Goal: Transaction & Acquisition: Purchase product/service

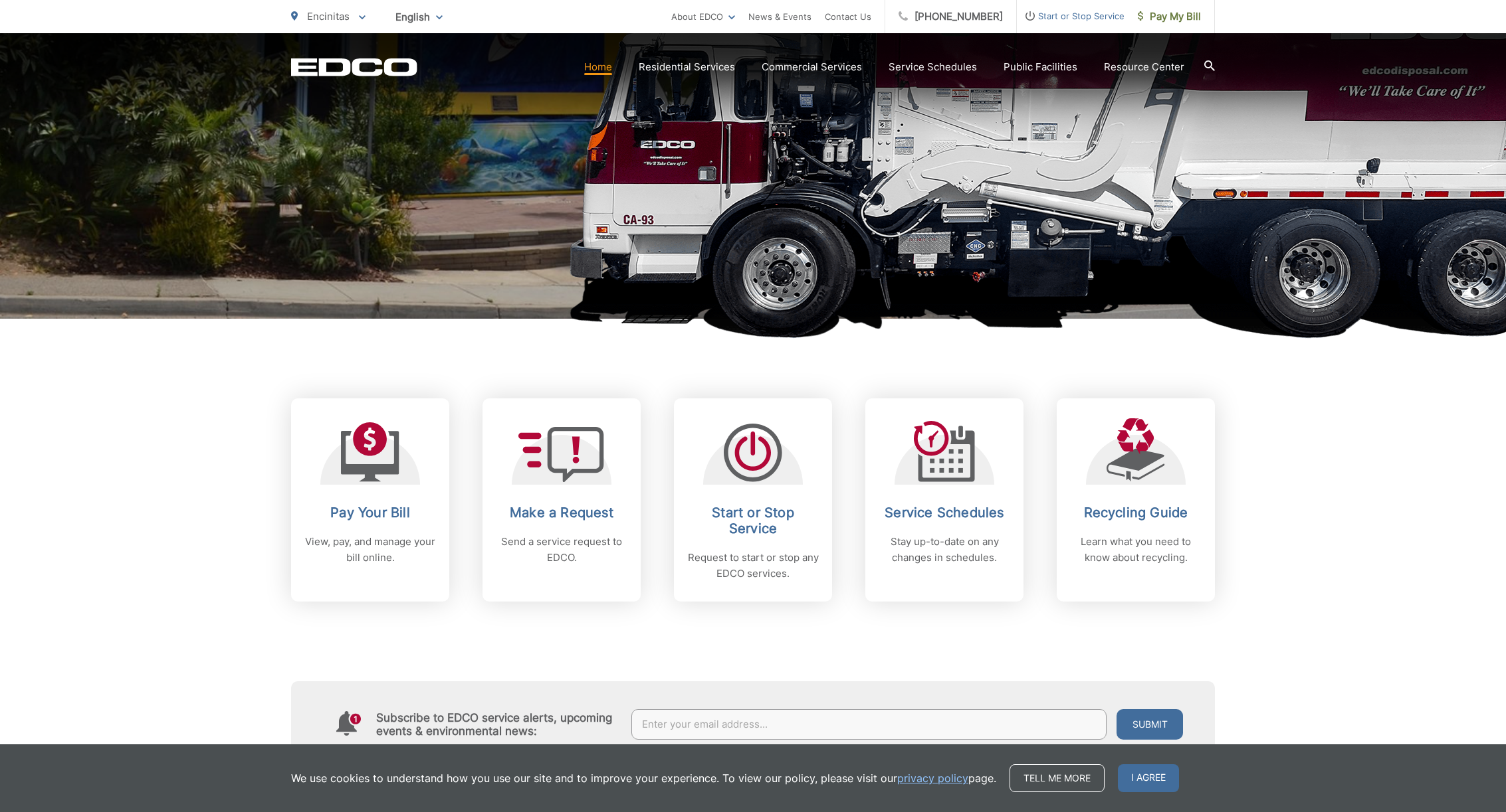
scroll to position [417, 0]
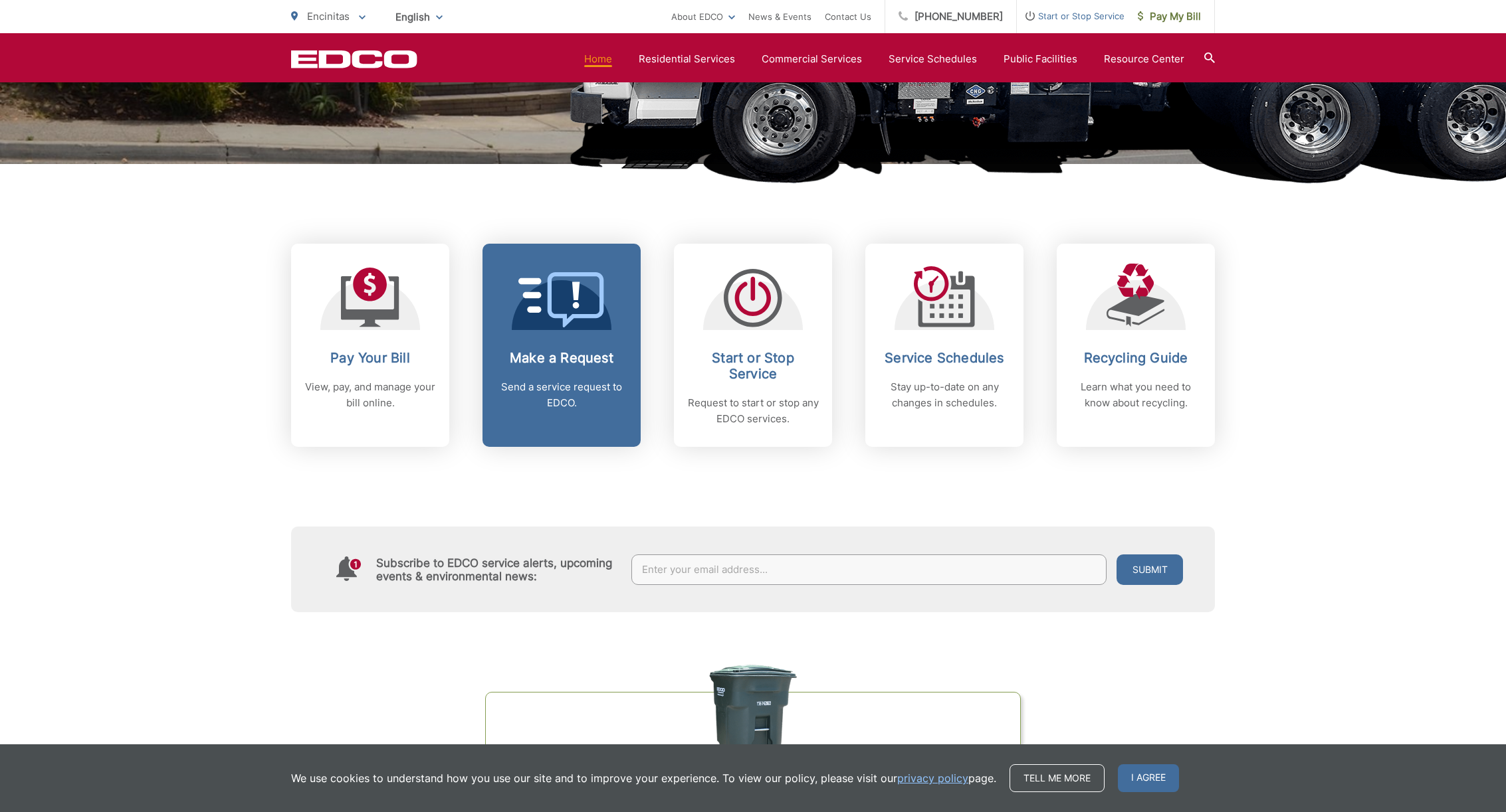
click at [590, 366] on div "Make a Request Send a service request to EDCO." at bounding box center [562, 381] width 132 height 61
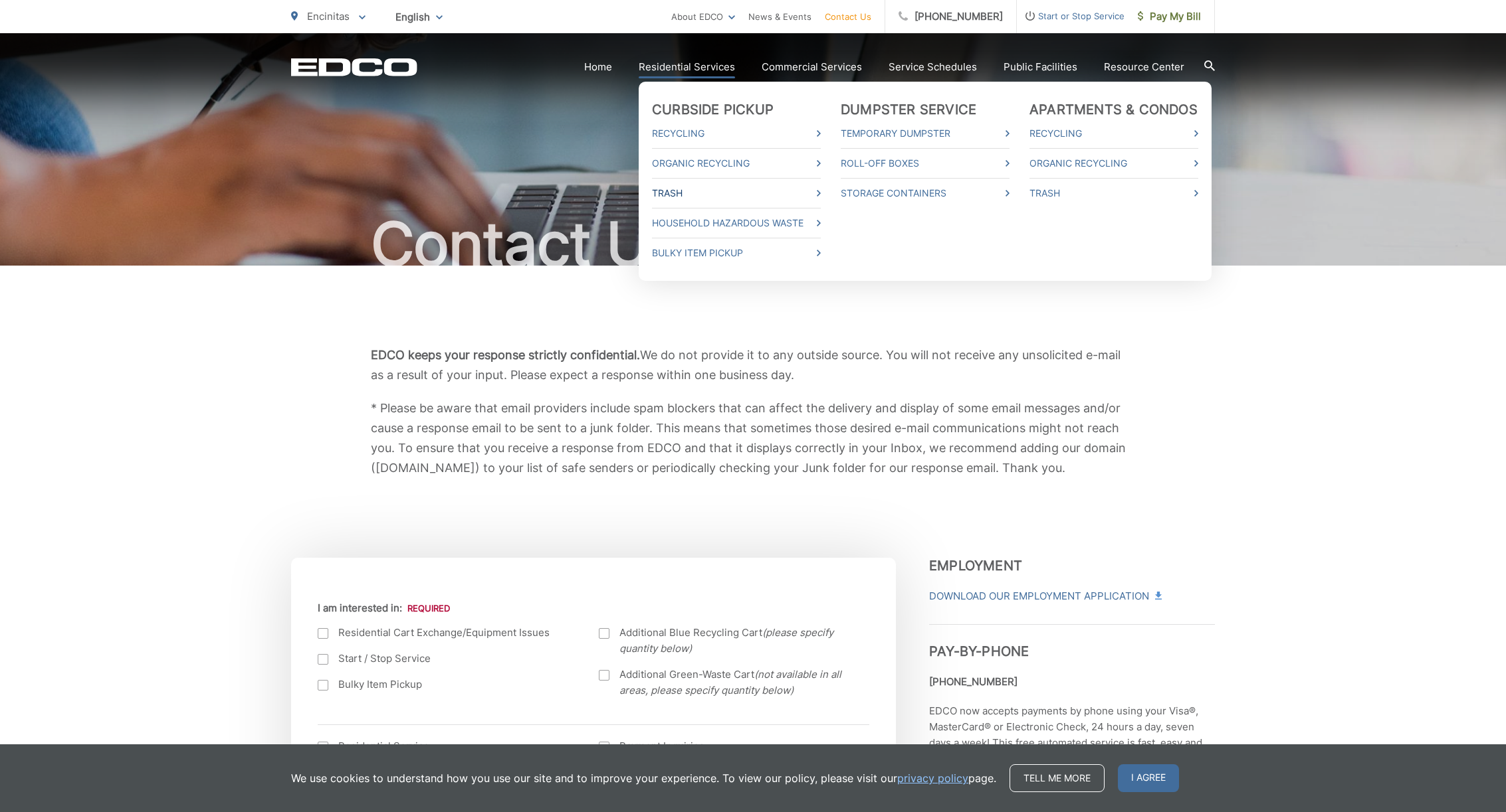
click at [685, 190] on link "Trash" at bounding box center [736, 193] width 168 height 16
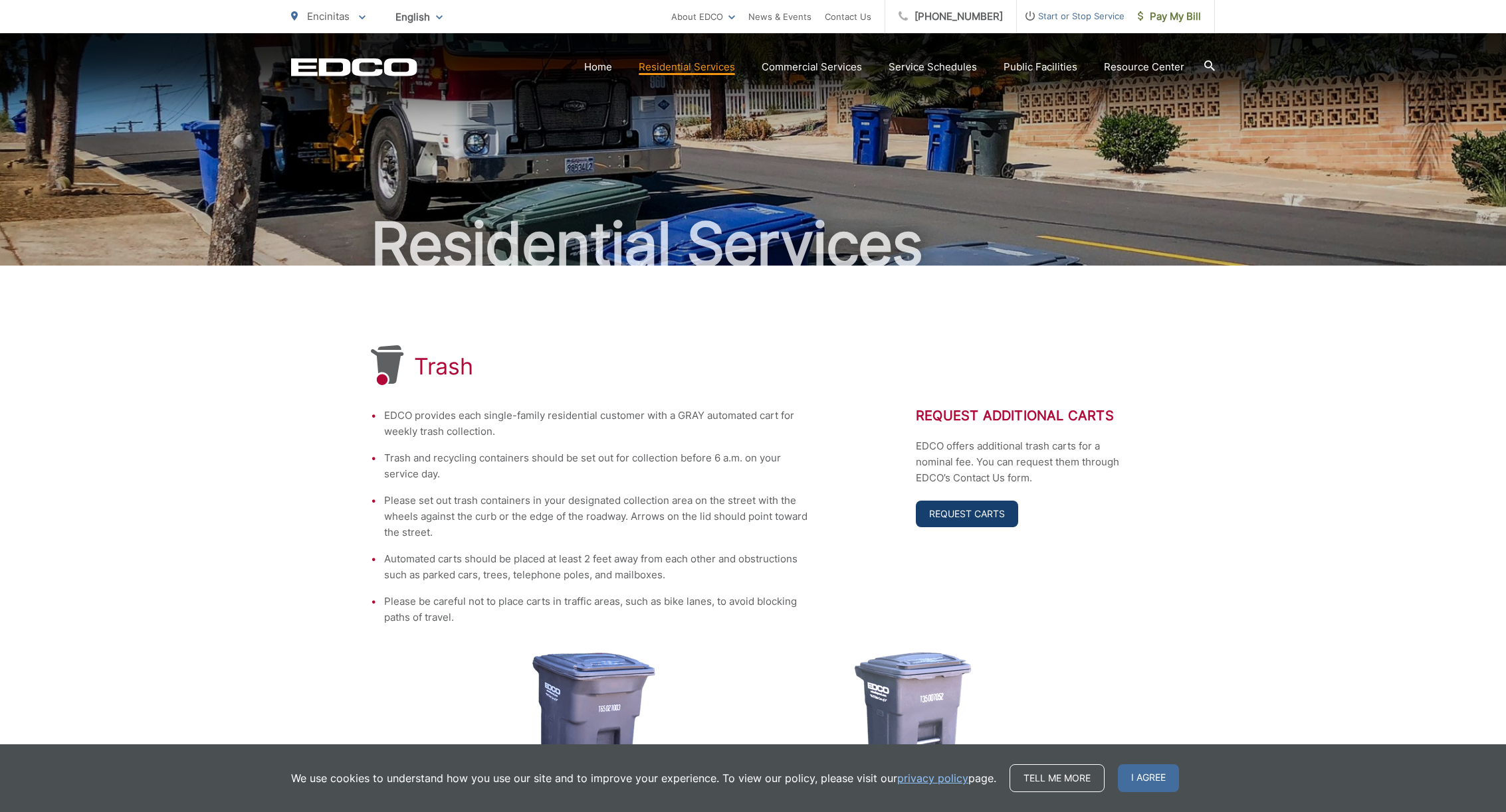
click at [969, 507] on link "Request Carts" at bounding box center [966, 515] width 102 height 27
click at [965, 516] on link "Request Carts" at bounding box center [966, 515] width 102 height 27
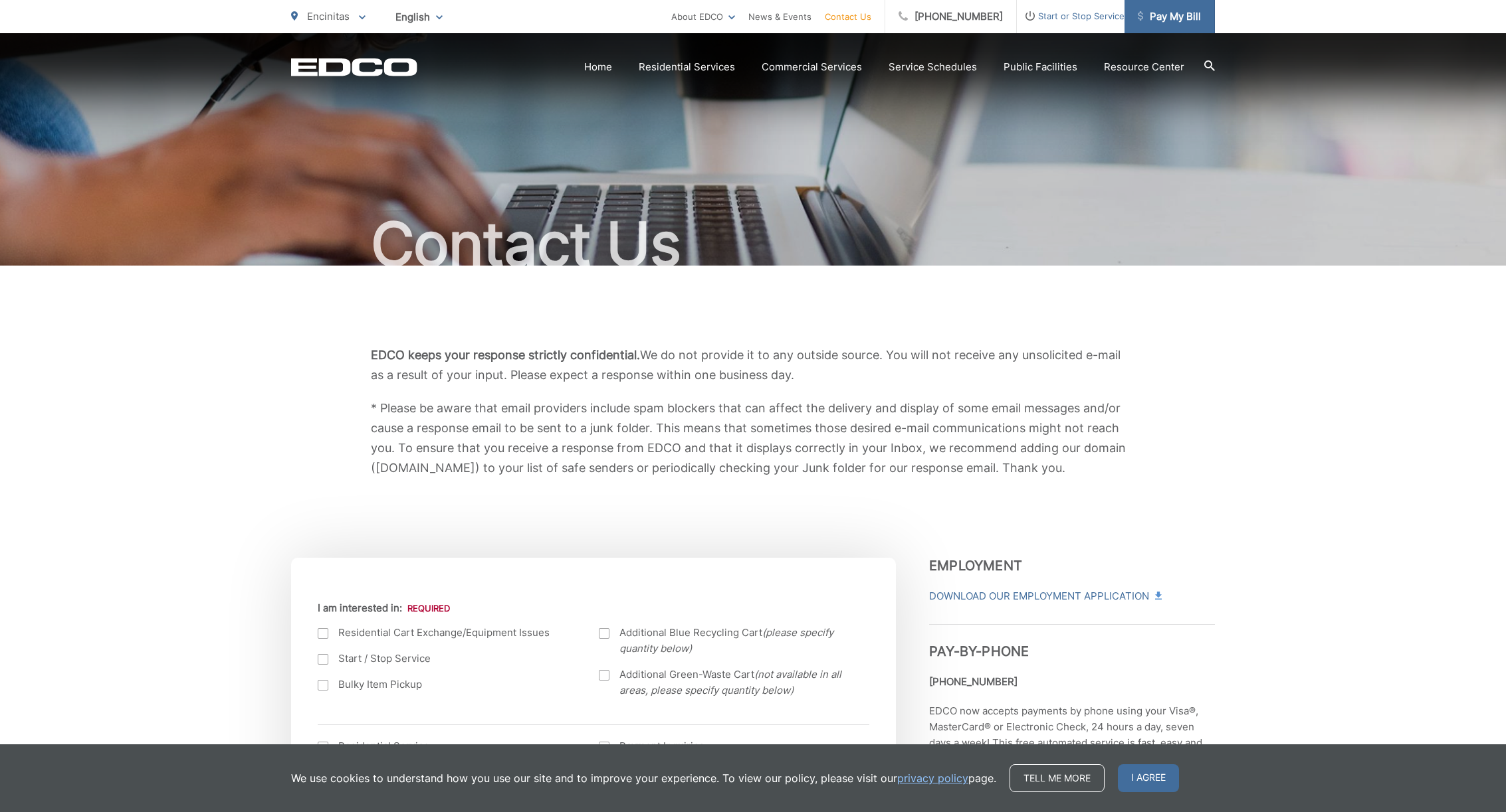
click at [1163, 10] on span "Pay My Bill" at bounding box center [1169, 16] width 63 height 16
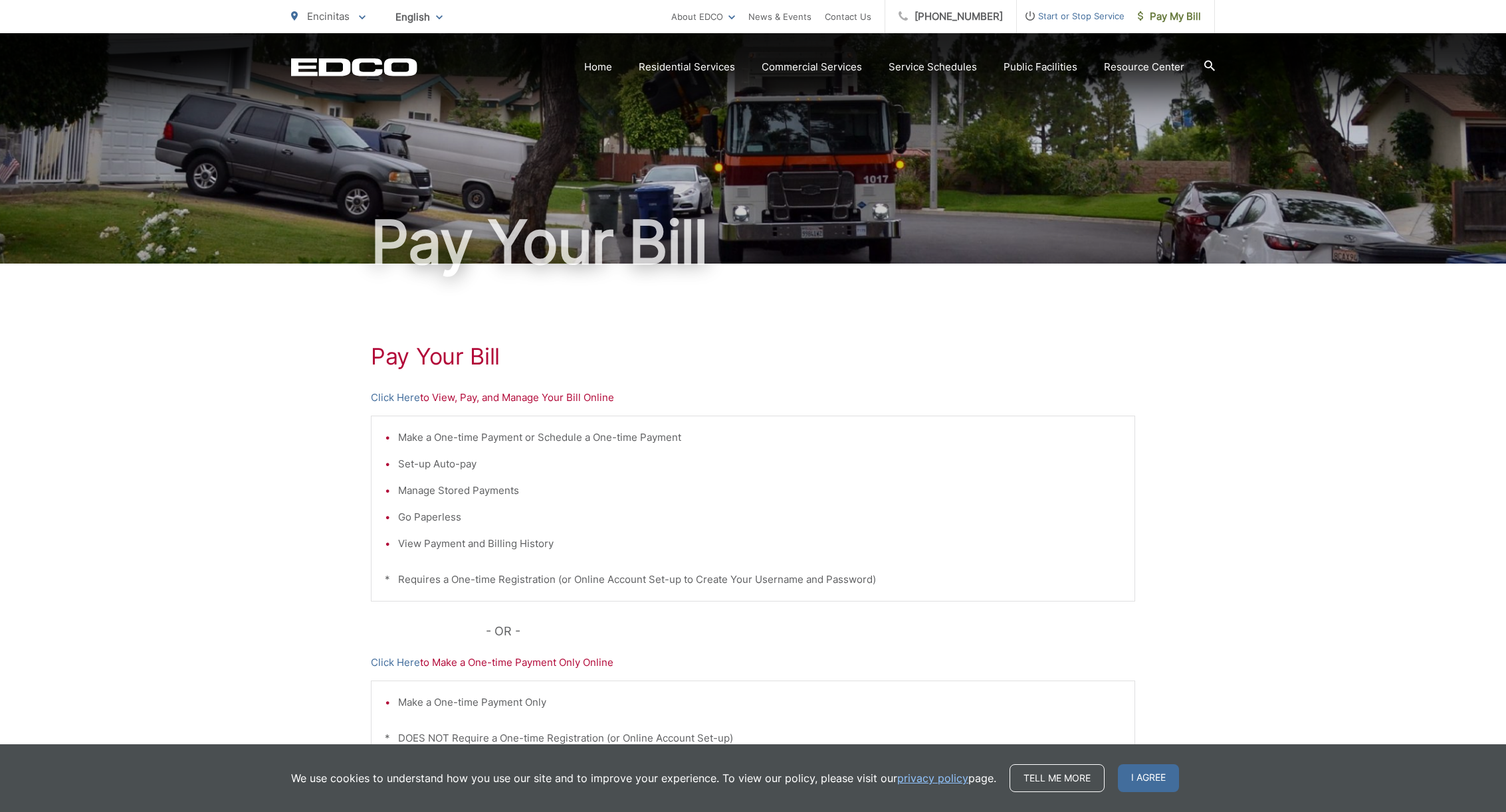
scroll to position [132, 0]
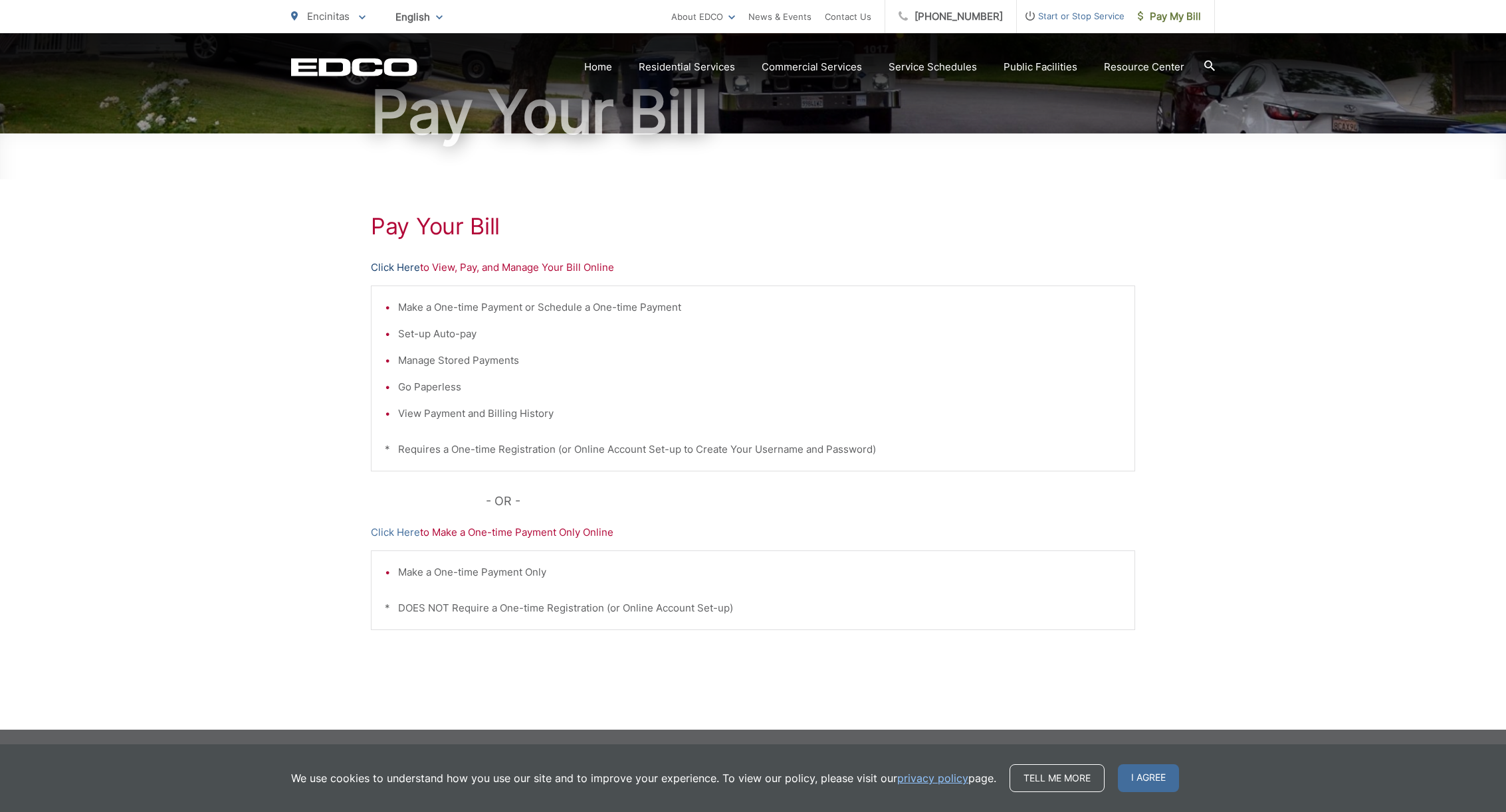
click at [397, 264] on link "Click Here" at bounding box center [395, 268] width 49 height 16
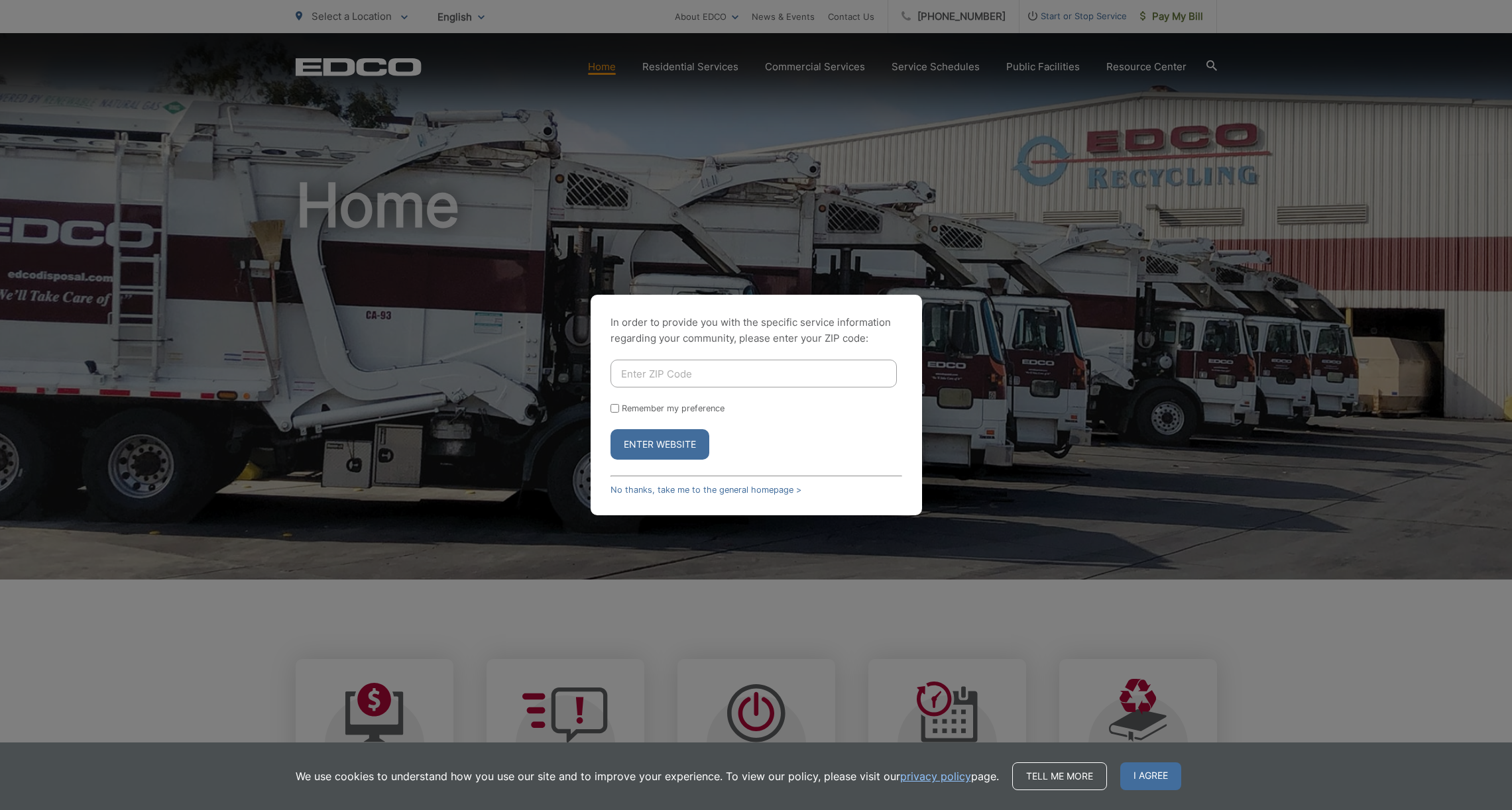
click at [798, 370] on input "Enter ZIP Code" at bounding box center [754, 373] width 286 height 28
type input "92024"
click at [654, 447] on button "Enter Website" at bounding box center [660, 445] width 98 height 31
